Goal: Task Accomplishment & Management: Manage account settings

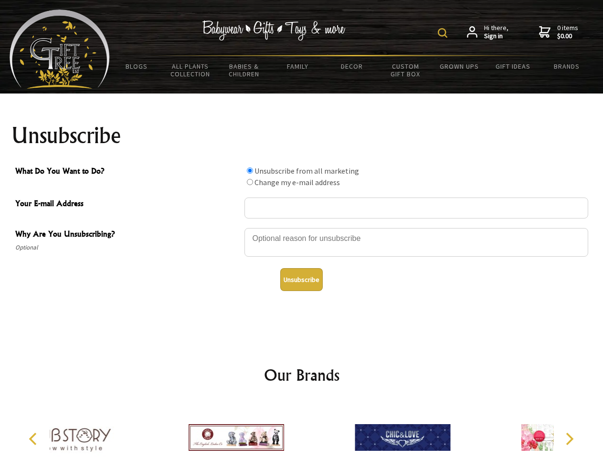
click at [444, 33] on img at bounding box center [443, 33] width 10 height 10
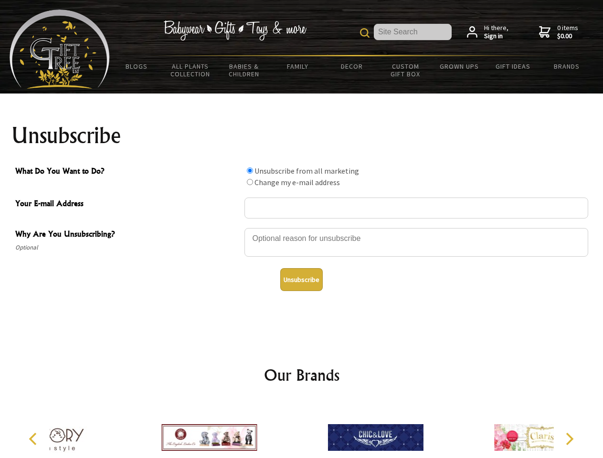
click at [302, 228] on div at bounding box center [416, 243] width 344 height 33
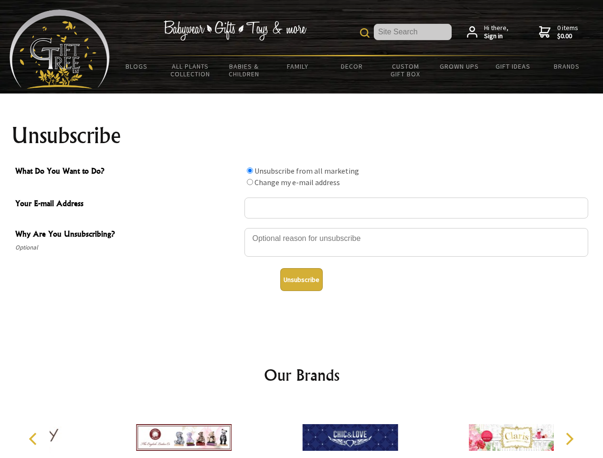
click at [250, 170] on input "What Do You Want to Do?" at bounding box center [250, 170] width 6 height 6
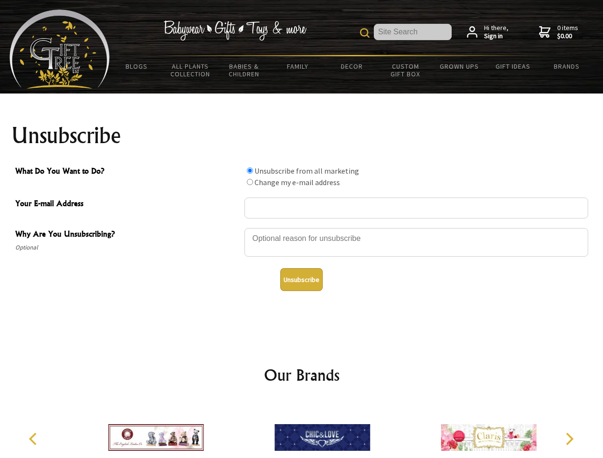
click at [250, 182] on input "What Do You Want to Do?" at bounding box center [250, 182] width 6 height 6
radio input "true"
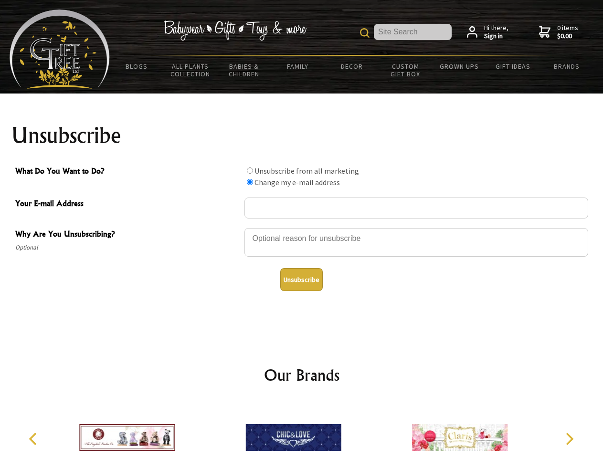
click at [301, 280] on button "Unsubscribe" at bounding box center [301, 279] width 42 height 23
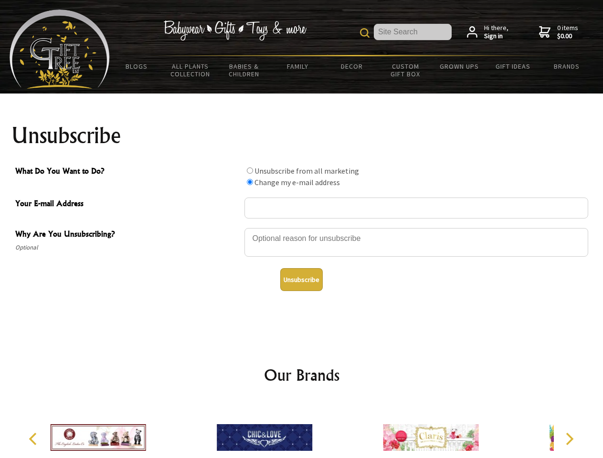
click at [302, 430] on div at bounding box center [264, 439] width 166 height 74
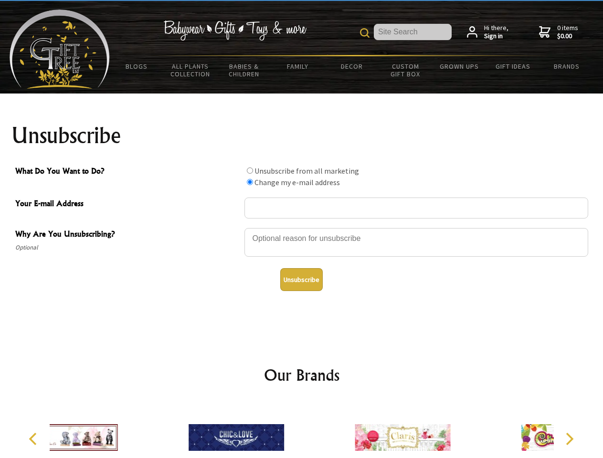
click at [34, 439] on icon "Previous" at bounding box center [34, 439] width 12 height 12
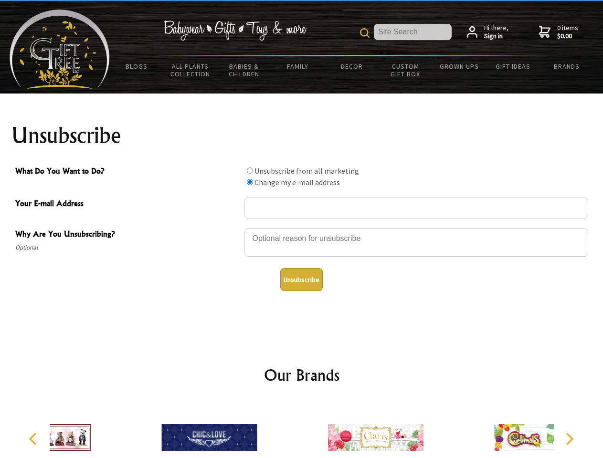
click at [569, 439] on icon "Next" at bounding box center [568, 439] width 12 height 12
